Goal: Task Accomplishment & Management: Use online tool/utility

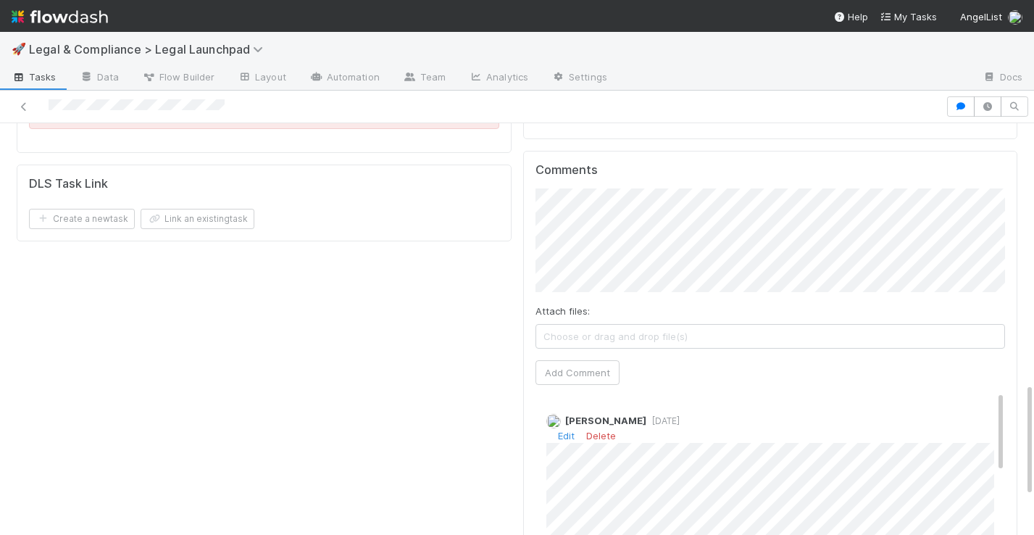
scroll to position [920, 0]
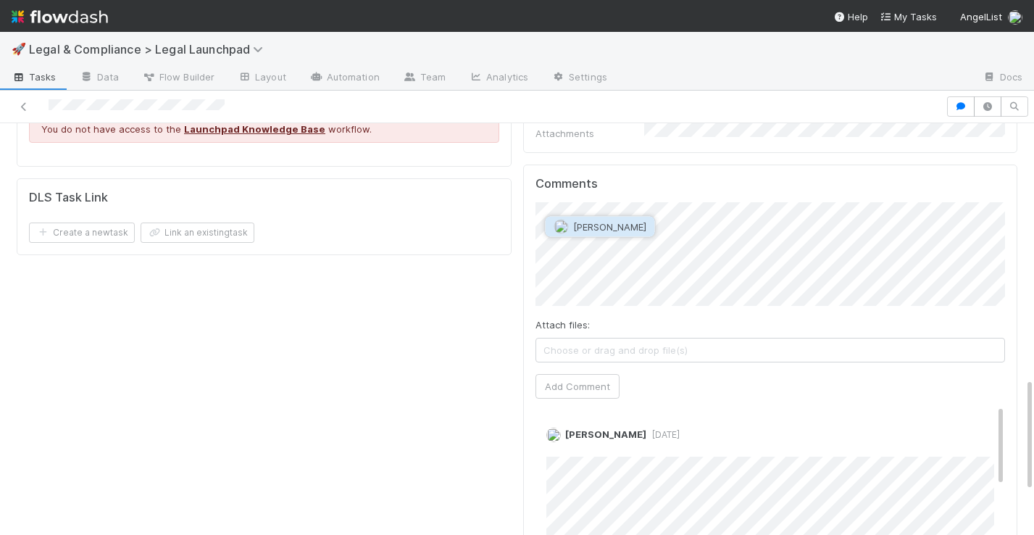
click at [608, 225] on span "[PERSON_NAME]" at bounding box center [609, 227] width 73 height 12
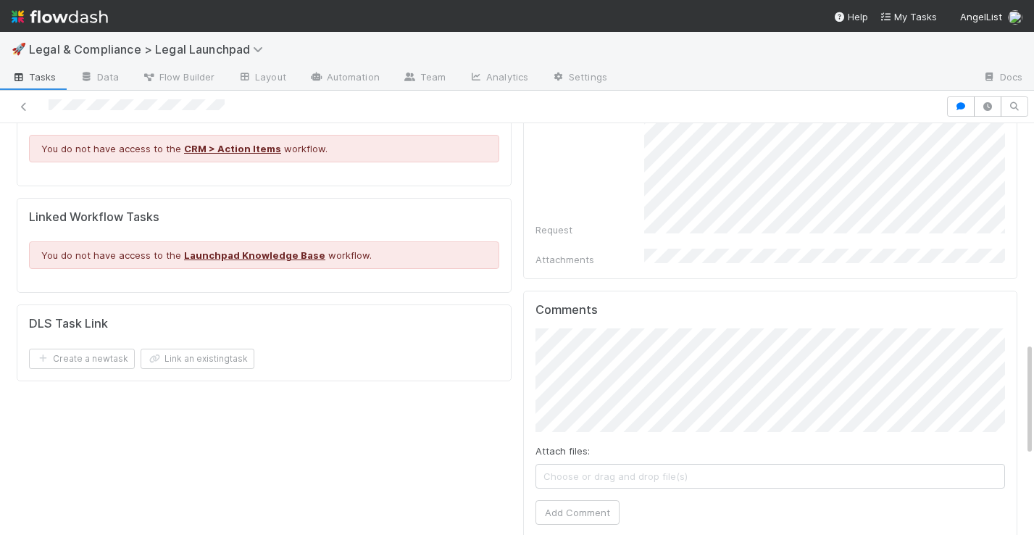
scroll to position [791, 0]
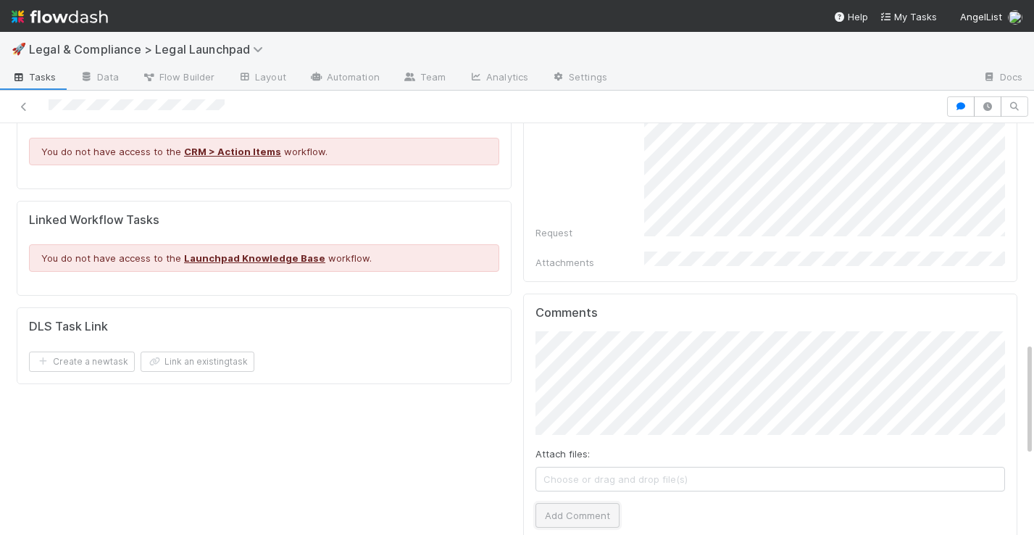
click at [593, 503] on button "Add Comment" at bounding box center [578, 515] width 84 height 25
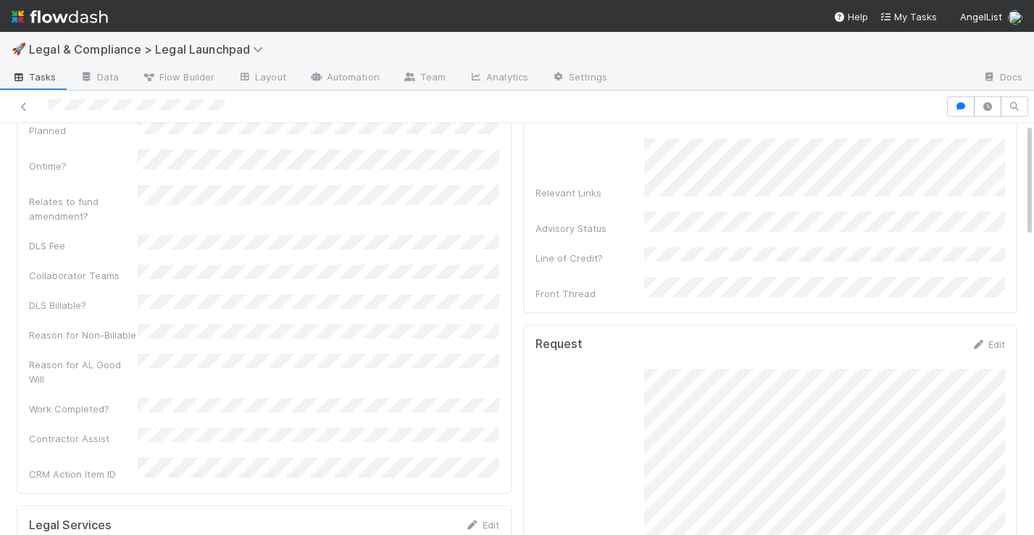
scroll to position [0, 0]
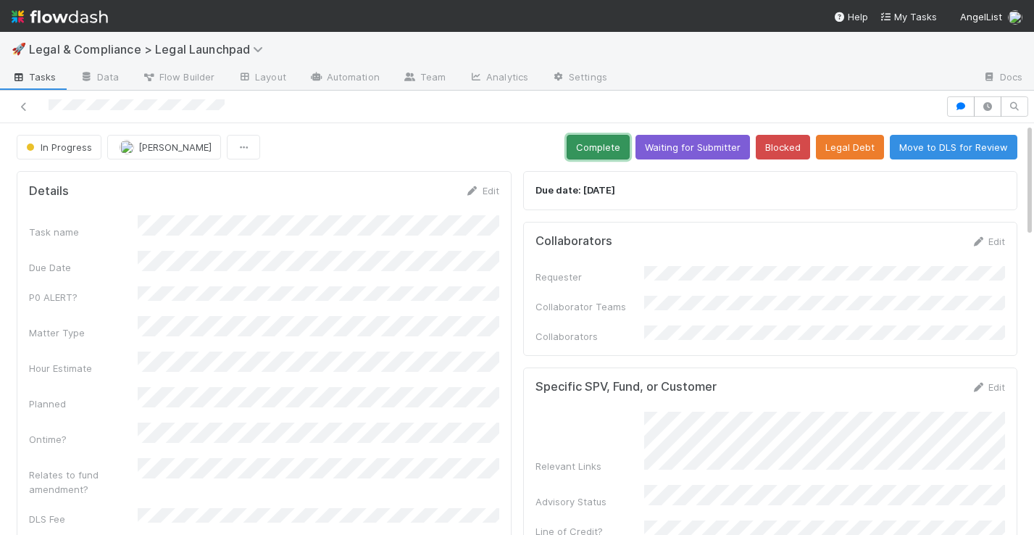
click at [604, 149] on button "Complete" at bounding box center [598, 147] width 63 height 25
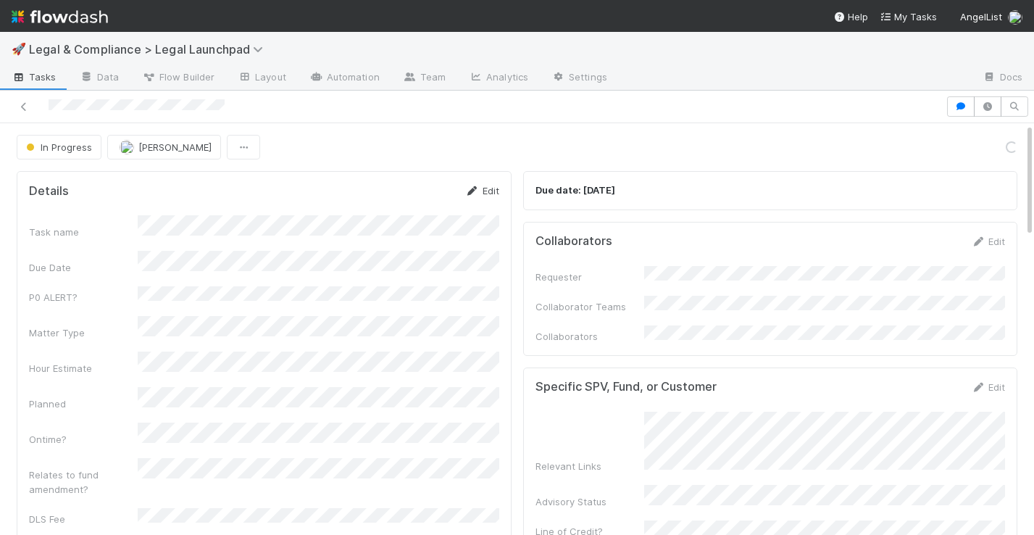
click at [477, 189] on icon at bounding box center [472, 190] width 14 height 9
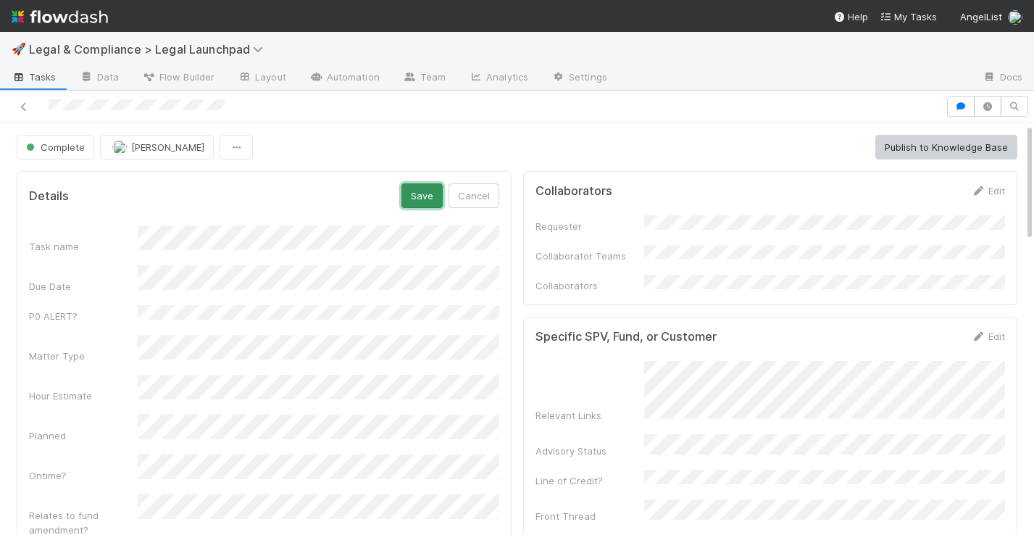
click at [417, 186] on button "Save" at bounding box center [421, 195] width 41 height 25
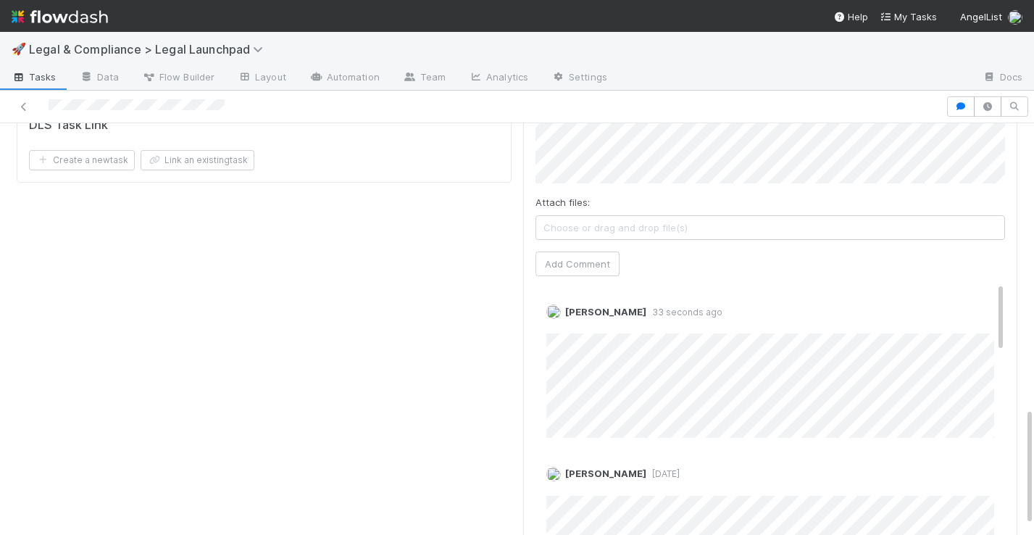
scroll to position [1026, 0]
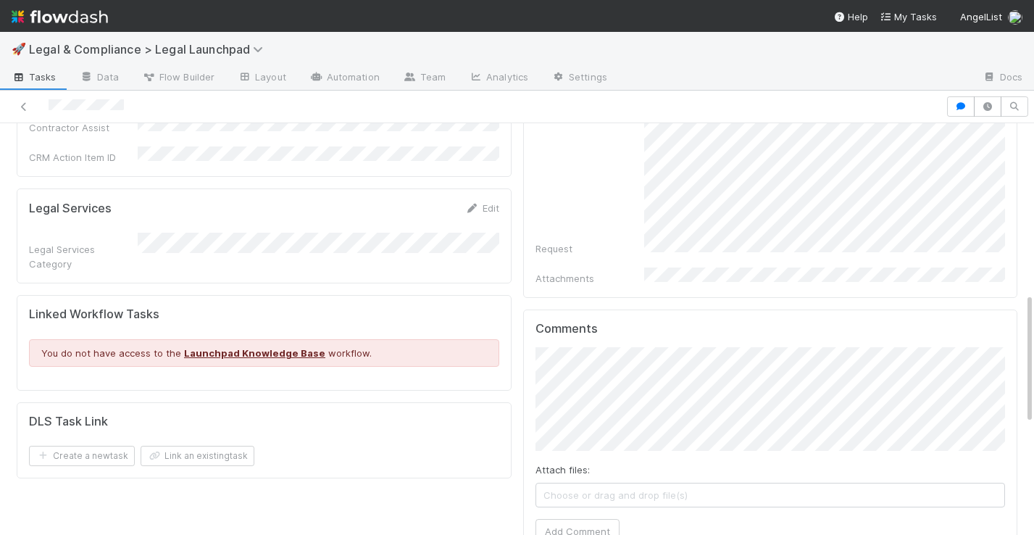
scroll to position [619, 0]
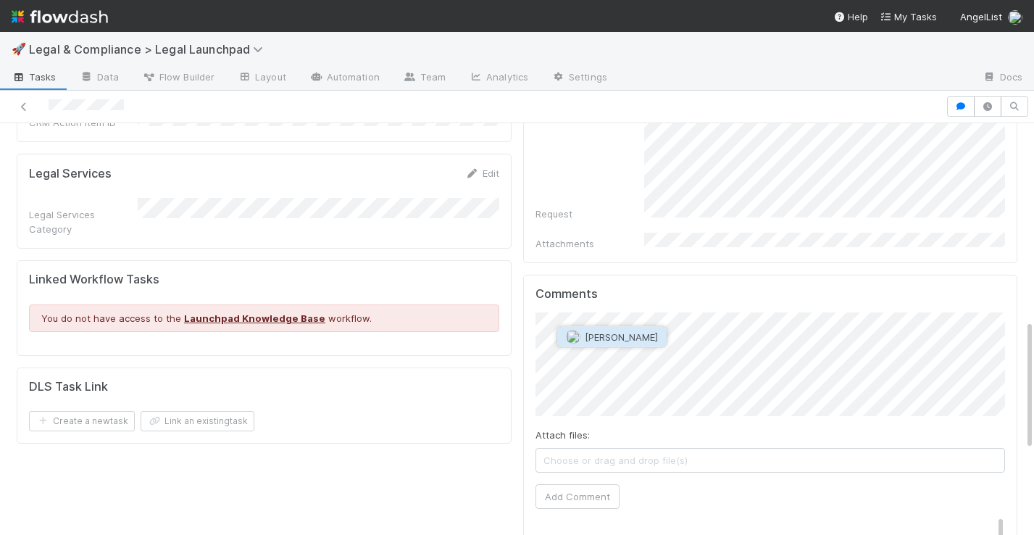
click at [616, 332] on span "[PERSON_NAME]" at bounding box center [621, 337] width 73 height 12
click at [585, 484] on button "Add Comment" at bounding box center [578, 496] width 84 height 25
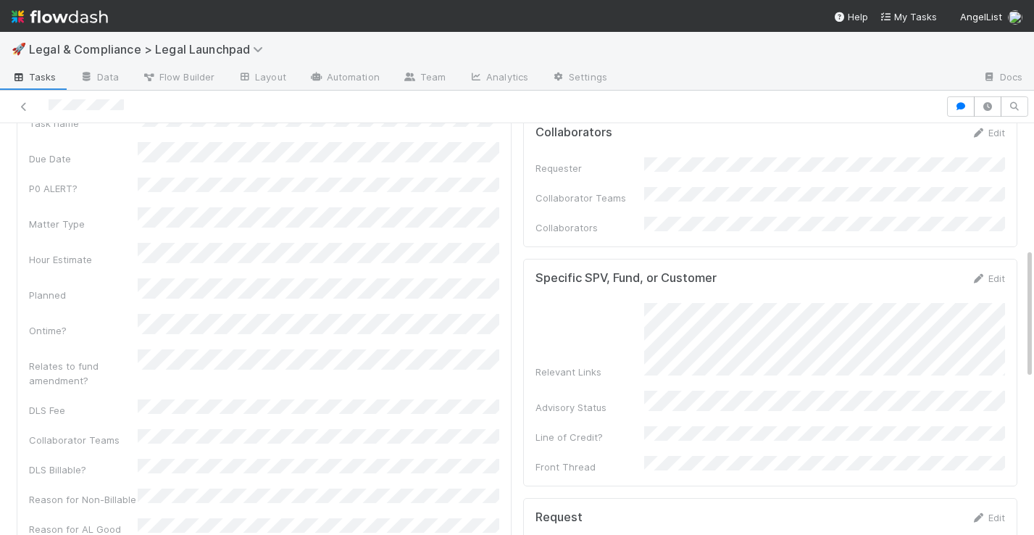
scroll to position [0, 0]
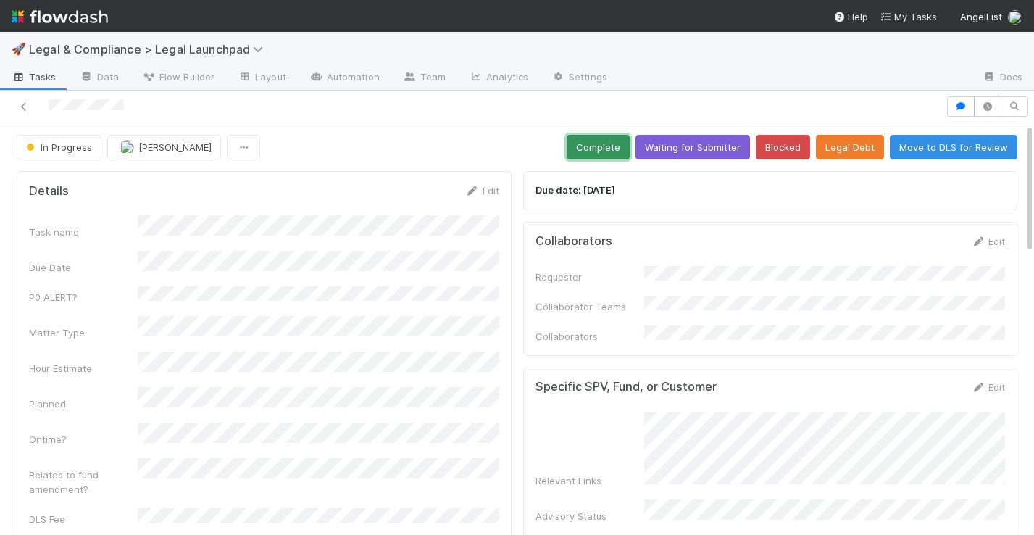
click at [610, 150] on button "Complete" at bounding box center [598, 147] width 63 height 25
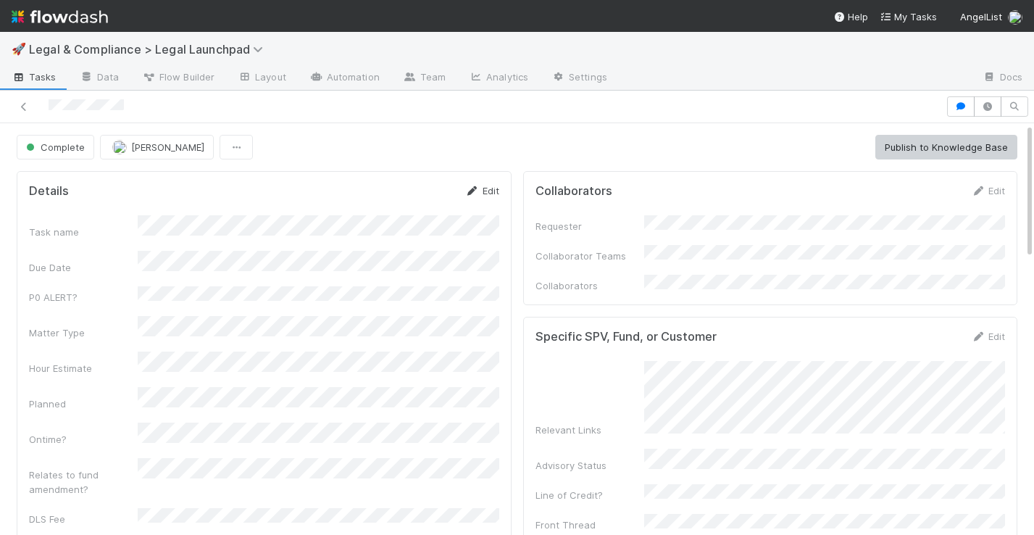
click at [471, 193] on icon at bounding box center [472, 190] width 14 height 9
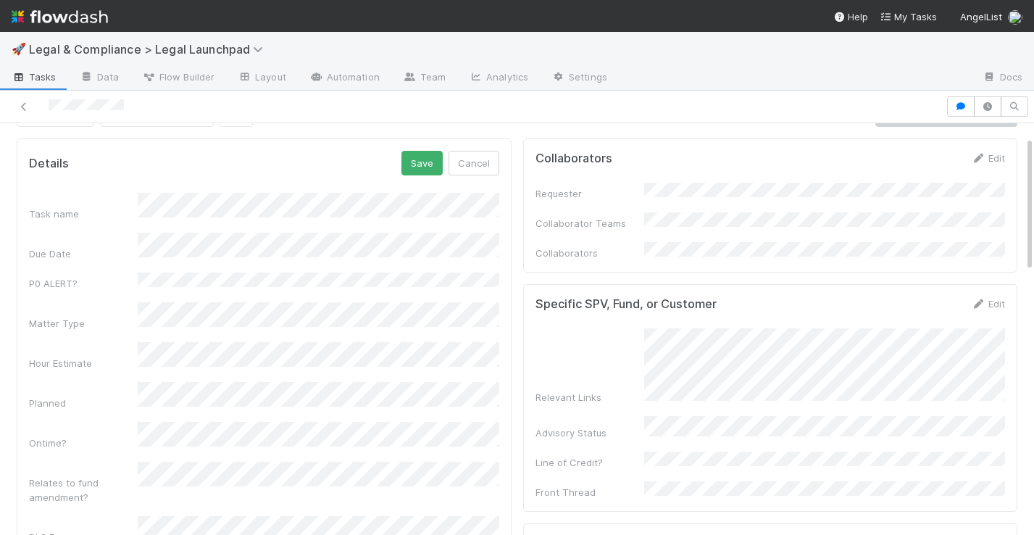
scroll to position [50, 0]
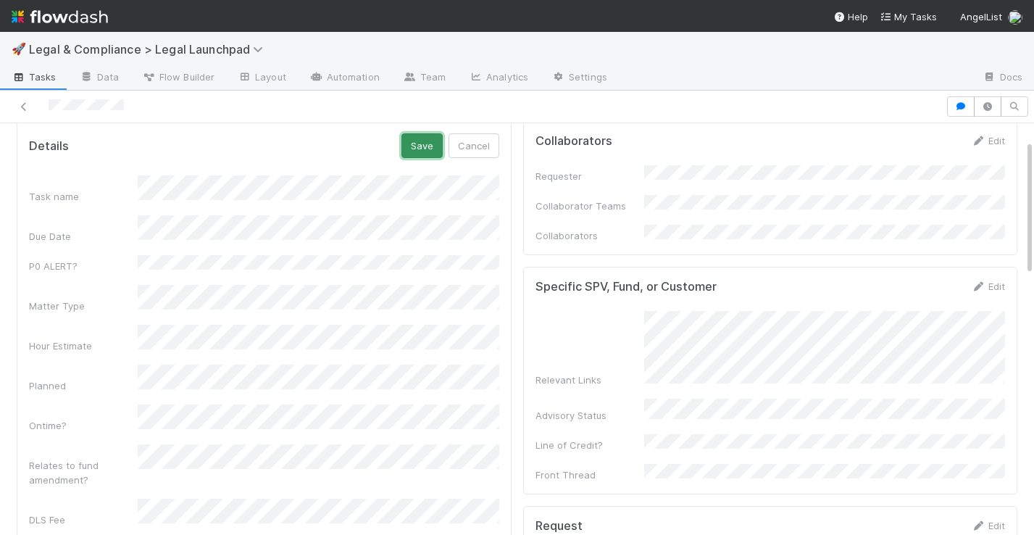
click at [411, 142] on button "Save" at bounding box center [421, 145] width 41 height 25
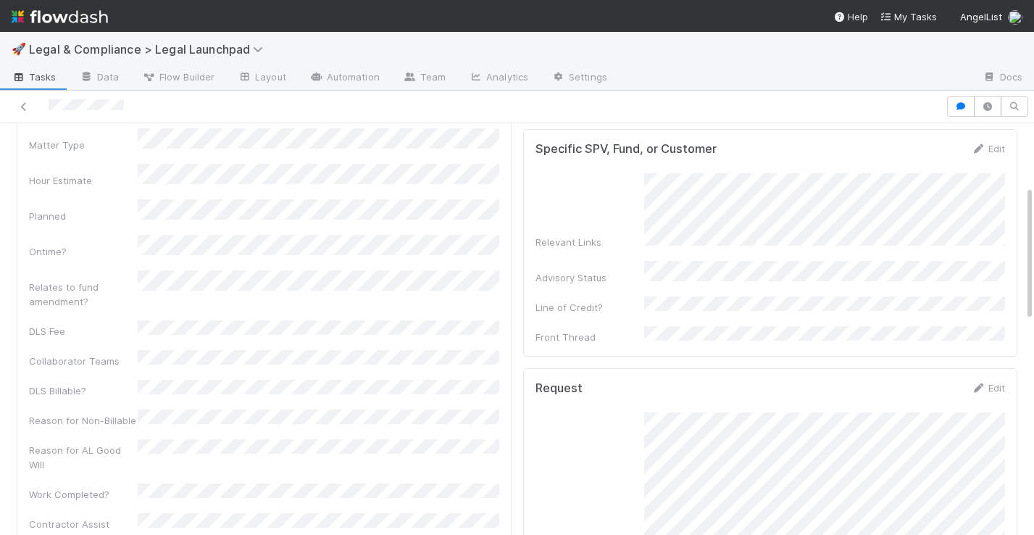
scroll to position [0, 0]
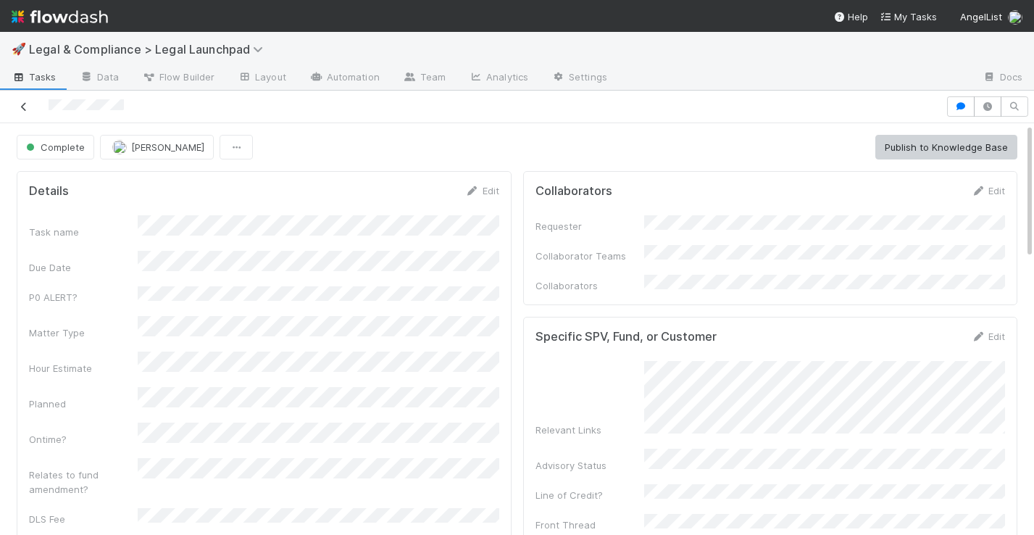
click at [26, 103] on icon at bounding box center [24, 106] width 14 height 9
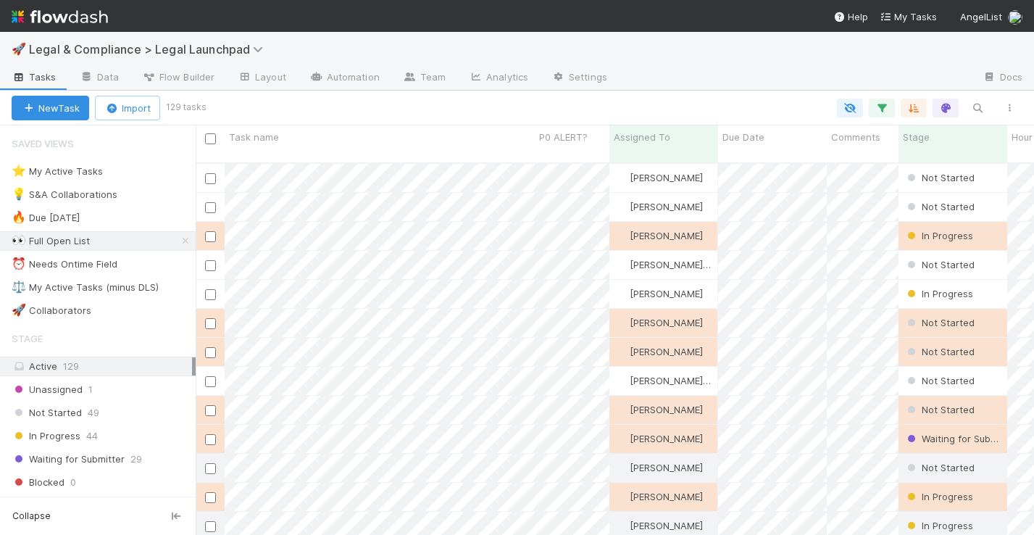
scroll to position [383, 838]
click at [885, 108] on icon "button" at bounding box center [882, 107] width 14 height 13
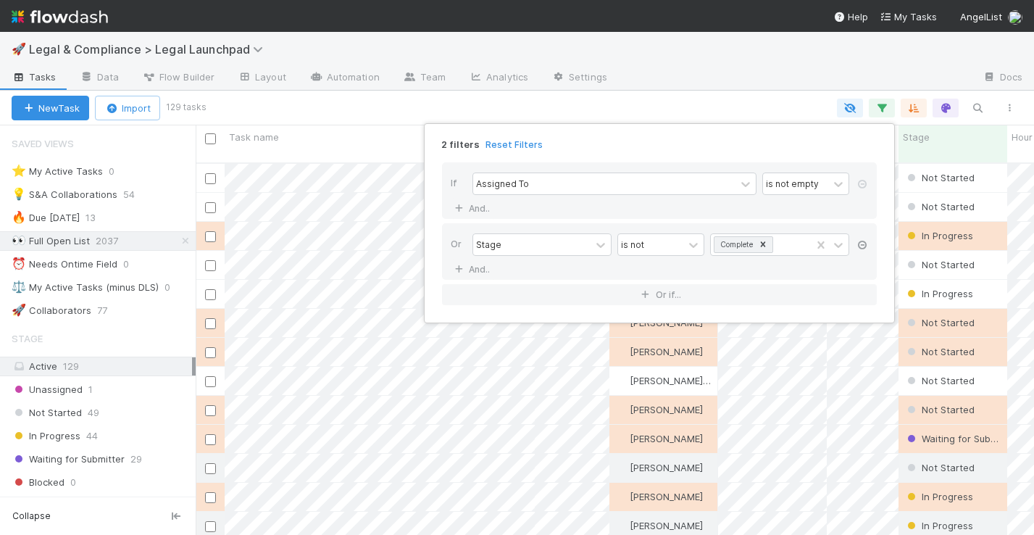
click at [865, 242] on icon at bounding box center [862, 245] width 14 height 9
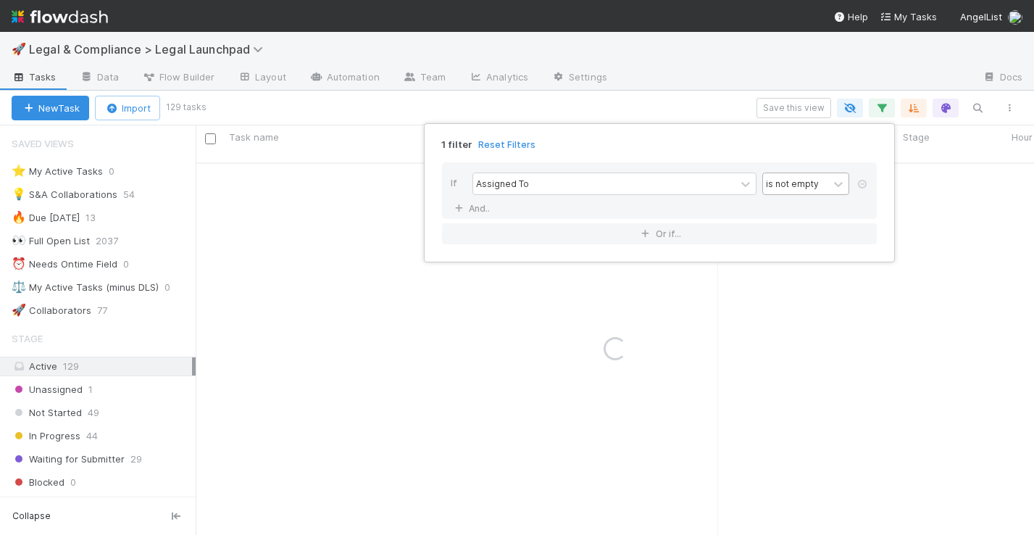
click at [825, 183] on div "is not empty" at bounding box center [795, 183] width 65 height 21
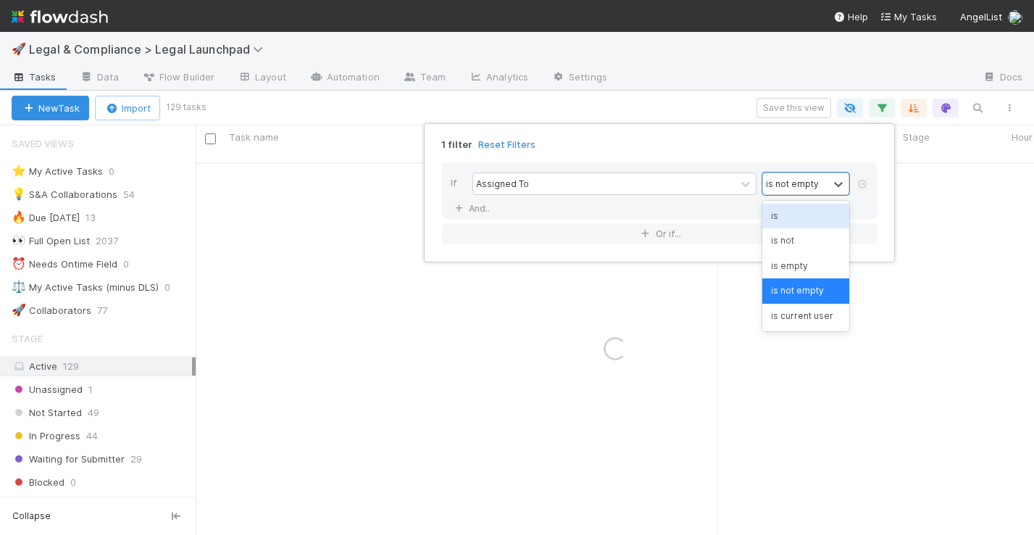
click at [795, 208] on div "is" at bounding box center [805, 216] width 87 height 25
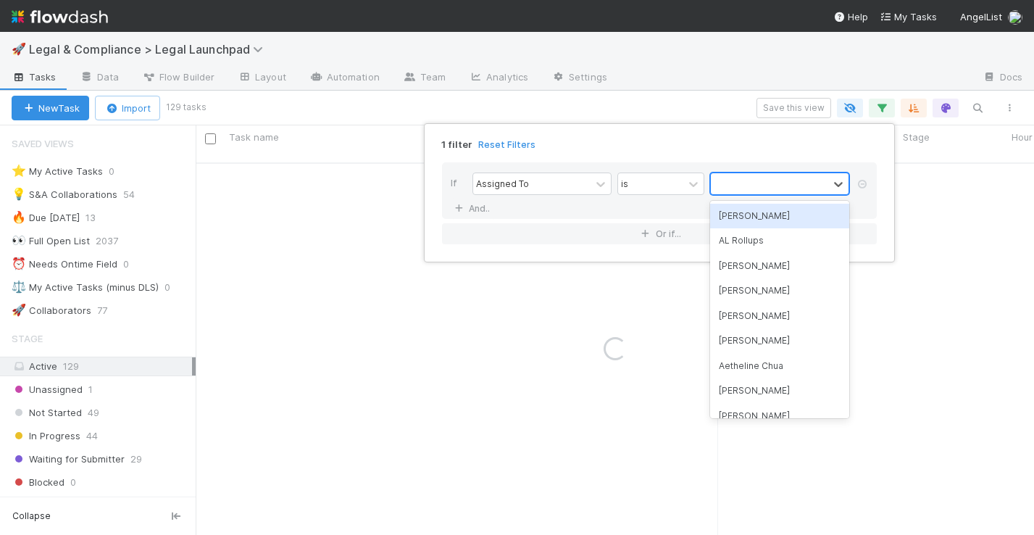
click at [795, 180] on div at bounding box center [769, 183] width 117 height 21
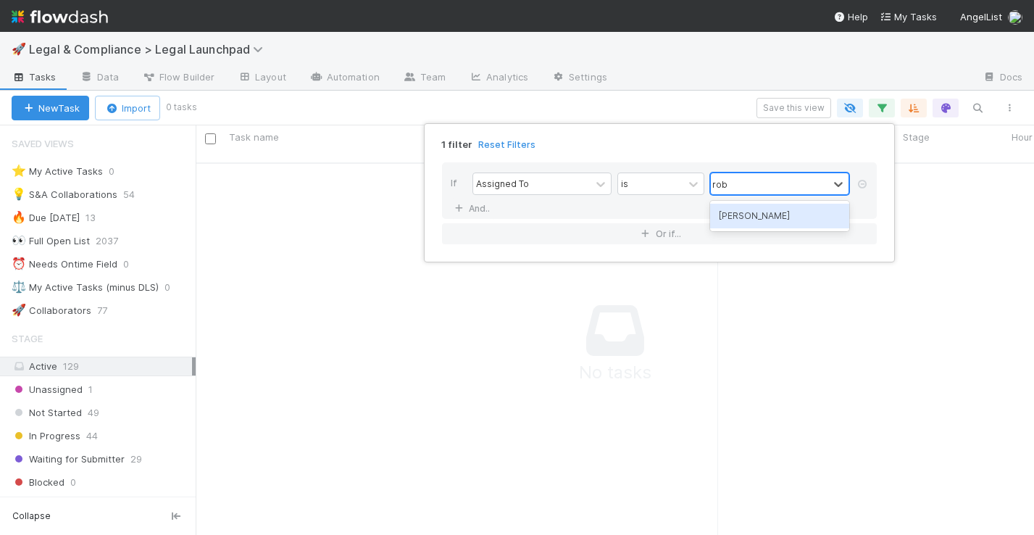
type input "robin"
click at [780, 215] on div "[PERSON_NAME]" at bounding box center [779, 216] width 139 height 25
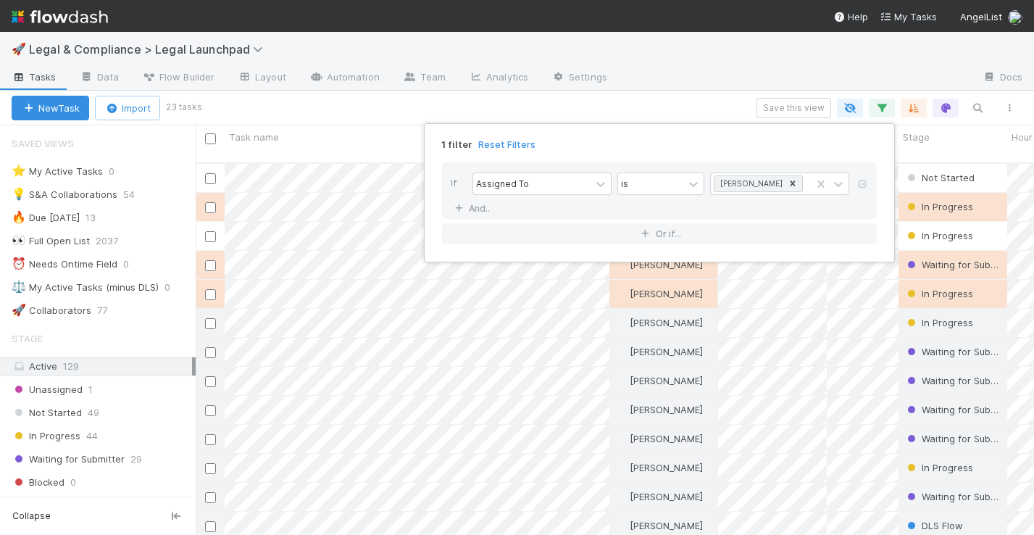
click at [705, 110] on div "1 filter Reset Filters If Assigned To is Robin Sosnow And.. Or if..." at bounding box center [517, 267] width 1034 height 535
